Goal: Navigation & Orientation: Find specific page/section

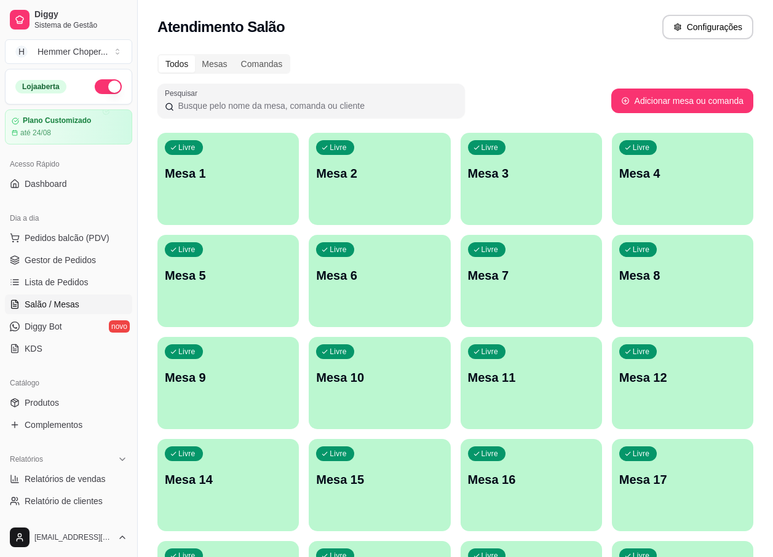
scroll to position [205, 0]
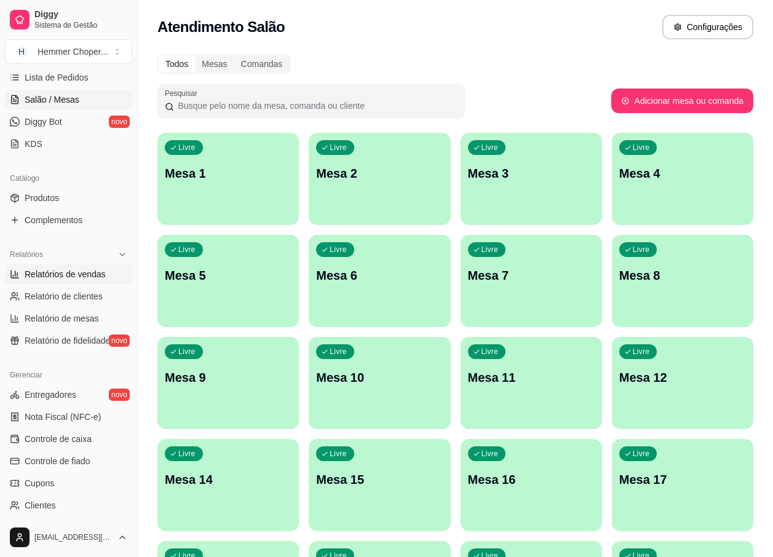
click at [66, 272] on span "Relatórios de vendas" at bounding box center [65, 274] width 81 height 12
select select "ALL"
select select "0"
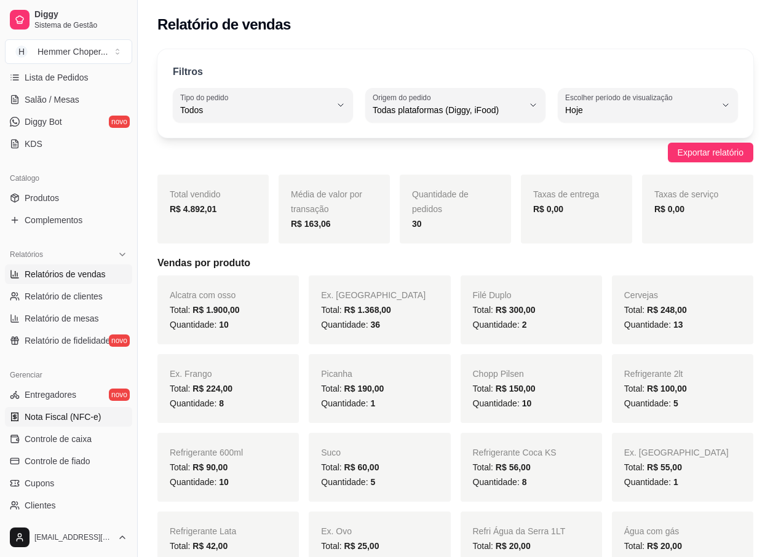
click at [60, 415] on span "Nota Fiscal (NFC-e)" at bounding box center [63, 417] width 76 height 12
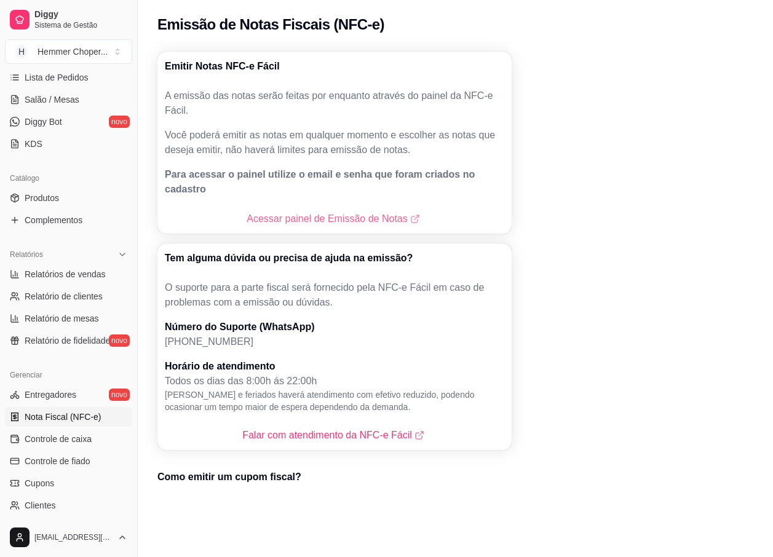
click at [315, 212] on link "Acessar painel de Emissão de Notas" at bounding box center [334, 219] width 175 height 15
click at [60, 77] on span "Lista de Pedidos" at bounding box center [57, 77] width 64 height 12
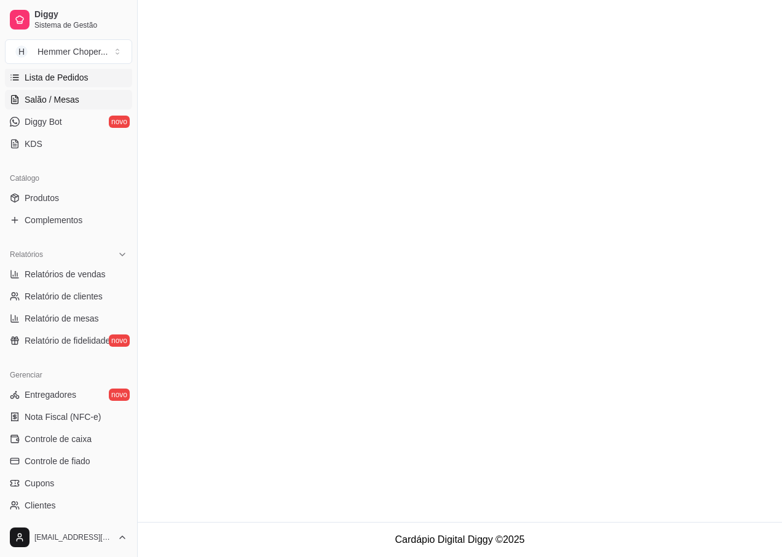
click at [60, 99] on span "Salão / Mesas" at bounding box center [52, 99] width 55 height 12
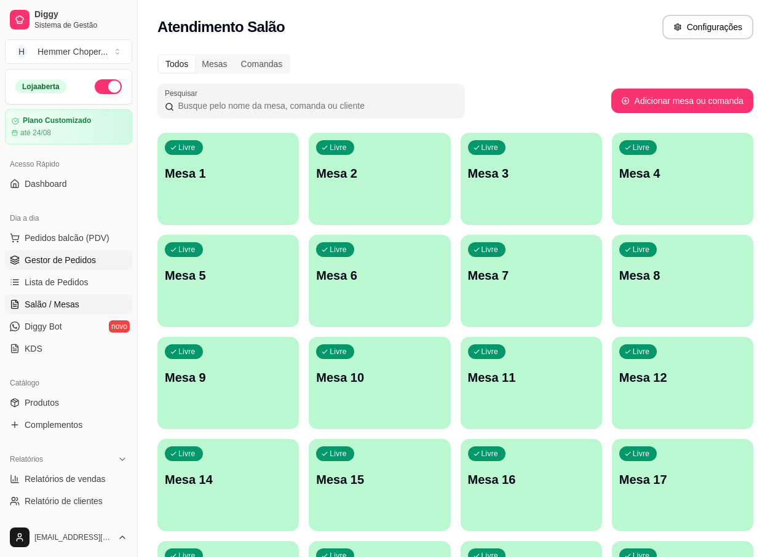
click at [76, 255] on span "Gestor de Pedidos" at bounding box center [60, 260] width 71 height 12
